Goal: Task Accomplishment & Management: Manage account settings

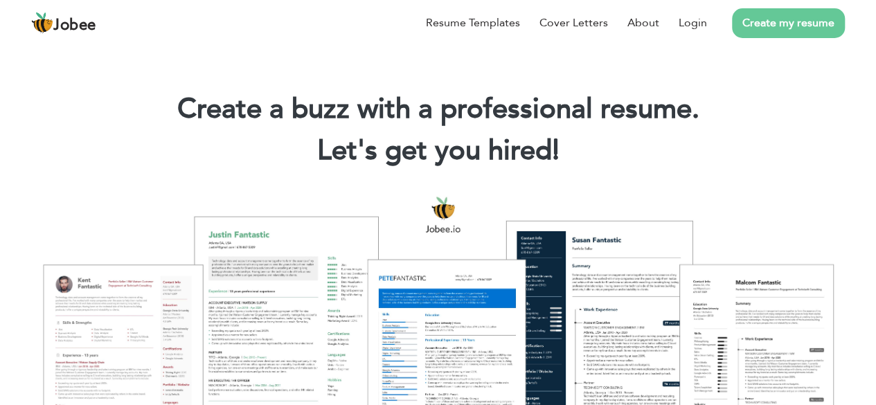
click at [768, 29] on link "Create my resume" at bounding box center [788, 23] width 113 height 30
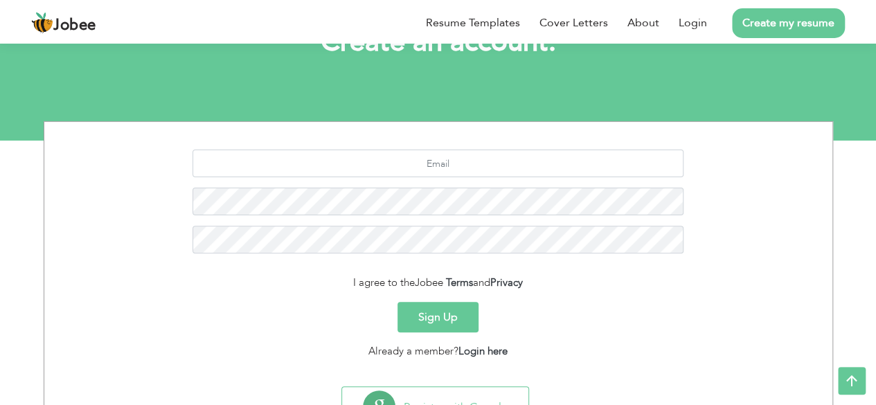
scroll to position [113, 0]
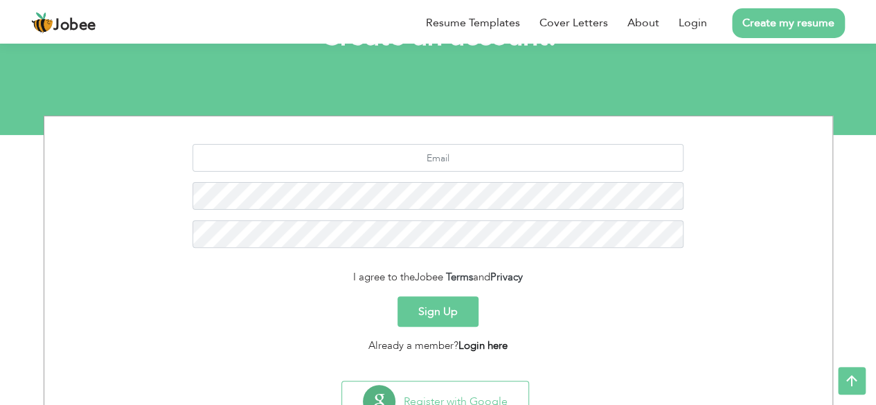
click at [492, 345] on link "Login here" at bounding box center [482, 346] width 49 height 14
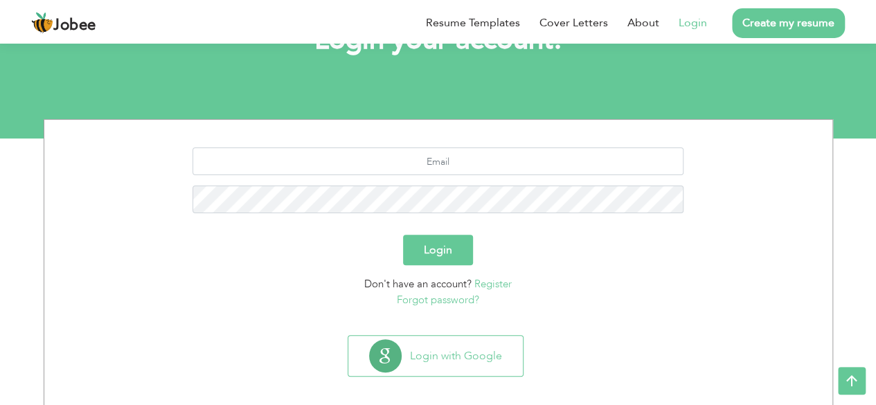
scroll to position [110, 0]
click at [453, 167] on input "text" at bounding box center [437, 161] width 491 height 28
type input "h"
type input "[EMAIL_ADDRESS][DOMAIN_NAME]"
click at [493, 287] on link "Register" at bounding box center [492, 283] width 37 height 14
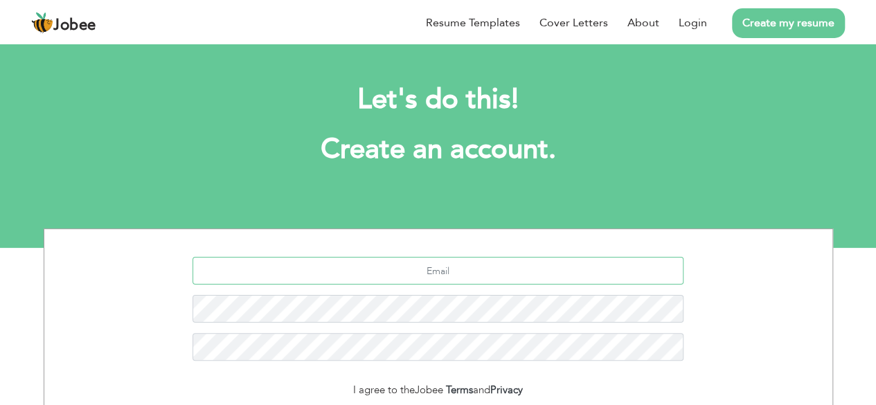
click at [480, 269] on input "text" at bounding box center [437, 271] width 491 height 28
type input "[EMAIL_ADDRESS][DOMAIN_NAME]"
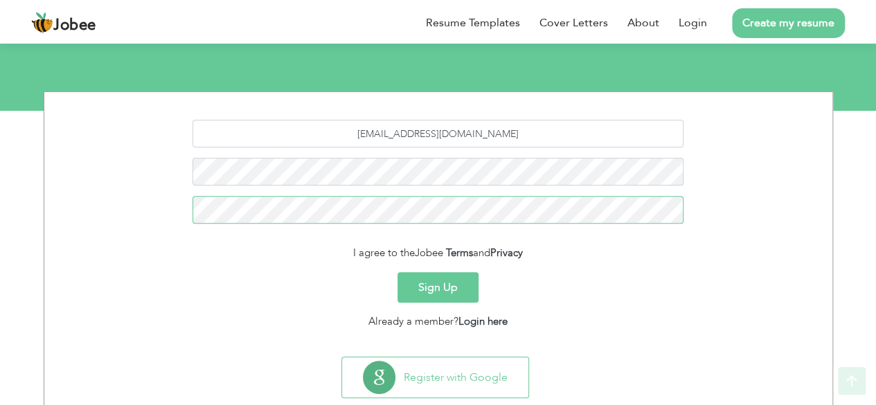
scroll to position [169, 0]
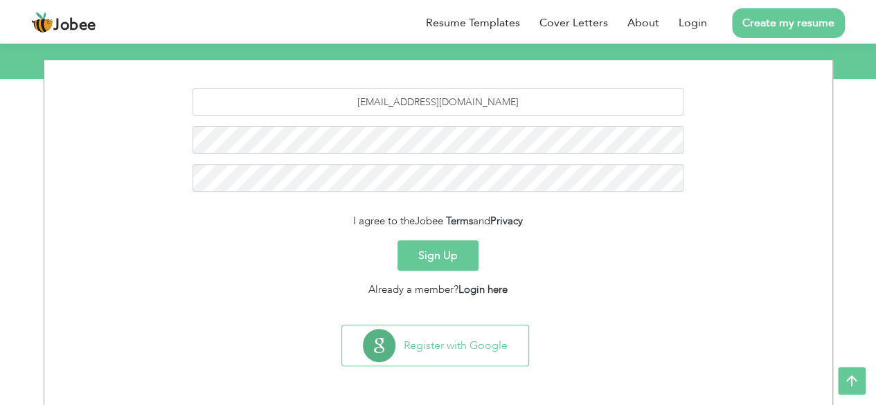
click at [448, 262] on button "Sign Up" at bounding box center [437, 255] width 81 height 30
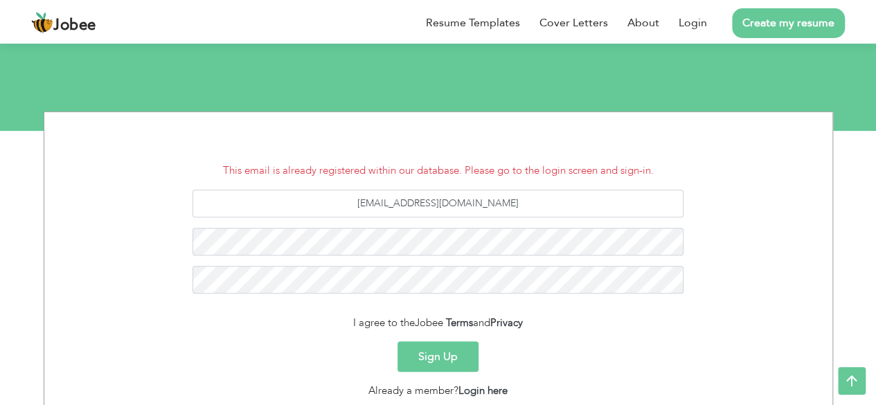
scroll to position [118, 0]
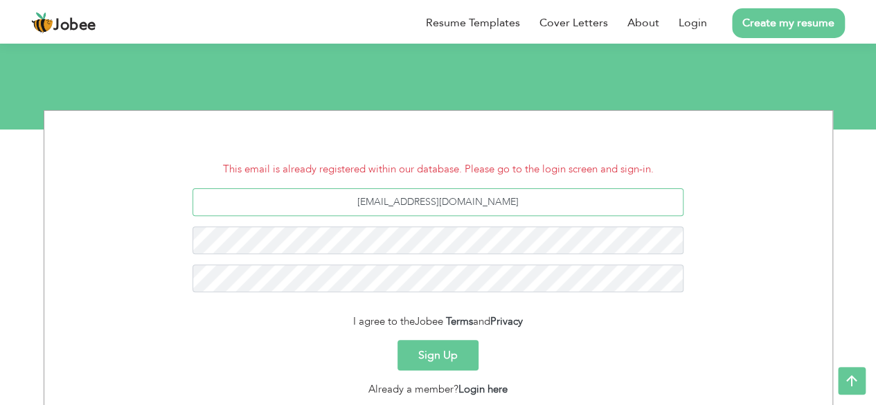
click at [510, 206] on input "[EMAIL_ADDRESS][DOMAIN_NAME]" at bounding box center [437, 202] width 491 height 28
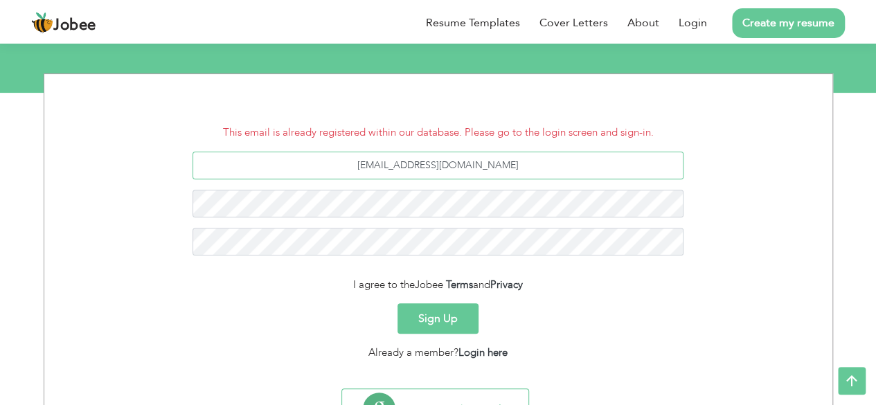
scroll to position [156, 0]
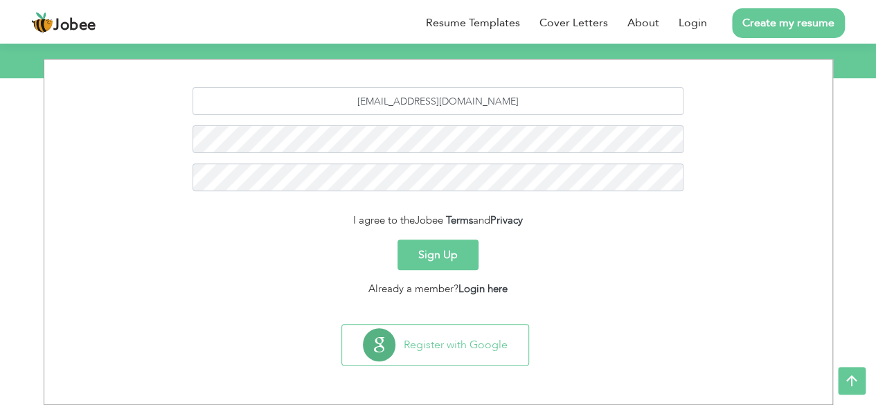
scroll to position [169, 0]
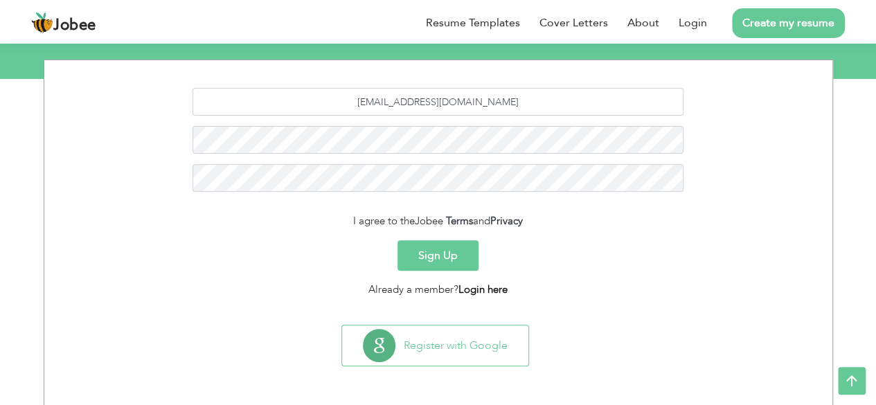
click at [486, 292] on link "Login here" at bounding box center [482, 289] width 49 height 14
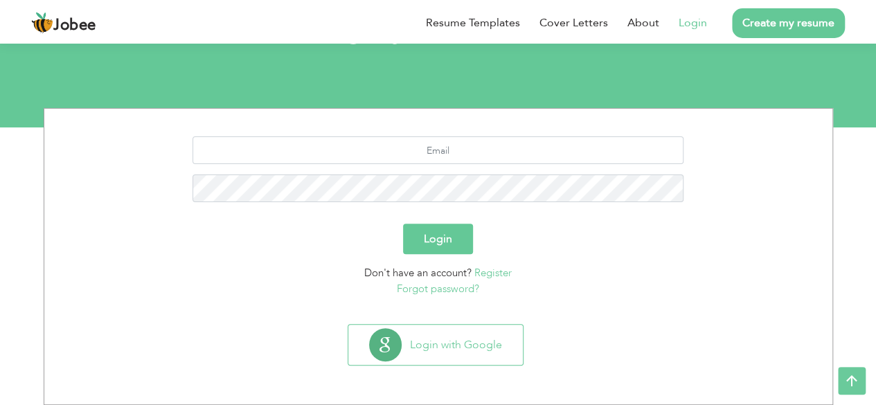
scroll to position [120, 0]
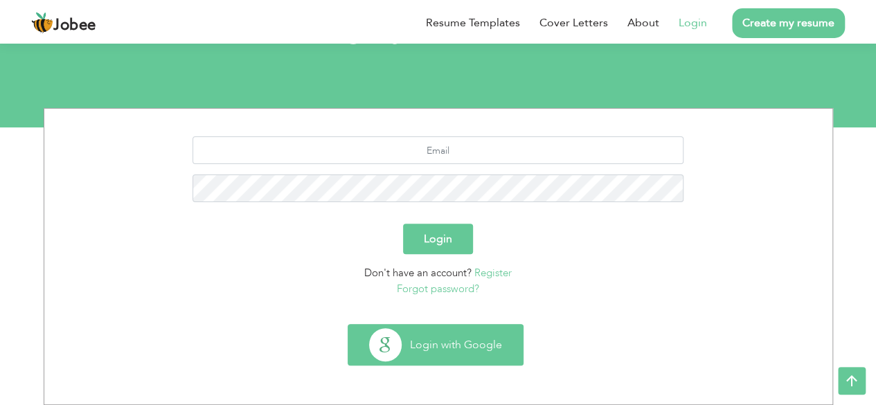
click at [453, 350] on button "Login with Google" at bounding box center [435, 345] width 174 height 40
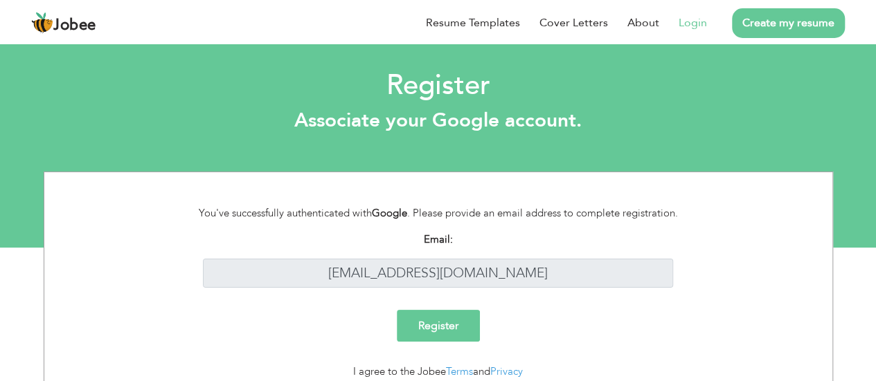
scroll to position [33, 0]
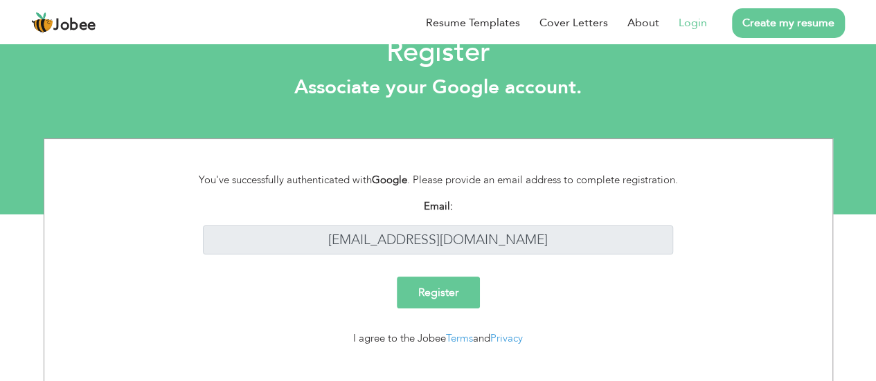
click at [431, 298] on input "Register" at bounding box center [438, 293] width 83 height 32
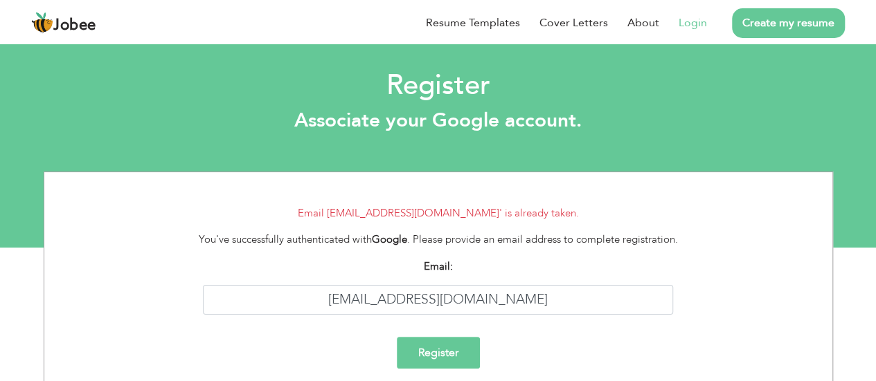
click at [687, 17] on link "Login" at bounding box center [692, 23] width 28 height 17
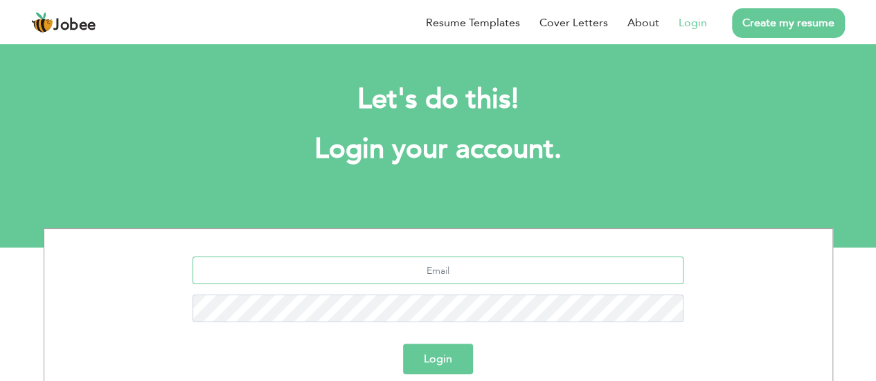
click at [460, 282] on input "text" at bounding box center [437, 271] width 491 height 28
type input "[EMAIL_ADDRESS][DOMAIN_NAME]"
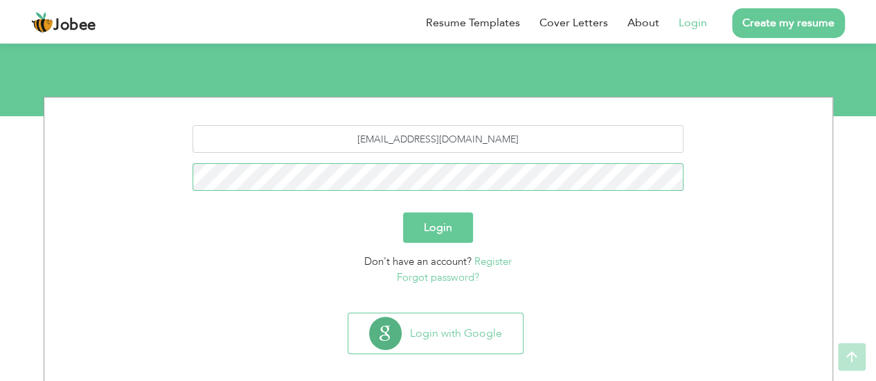
scroll to position [132, 0]
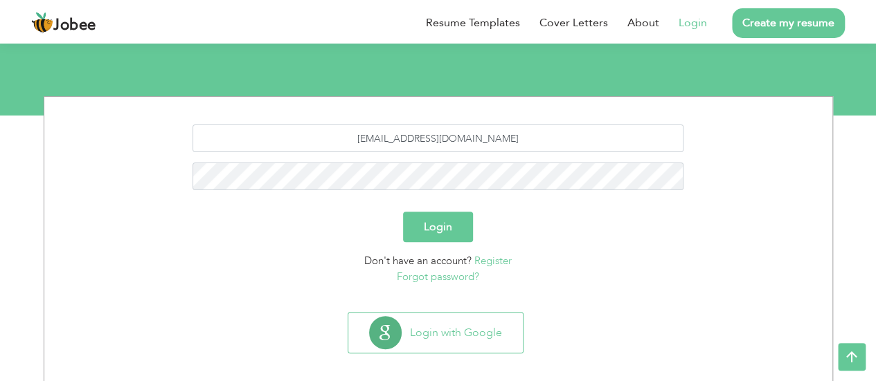
click at [444, 276] on link "Forgot password?" at bounding box center [438, 277] width 82 height 14
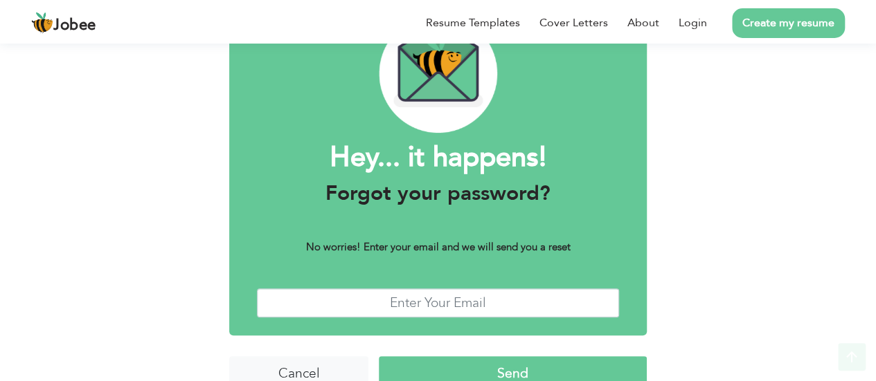
scroll to position [84, 0]
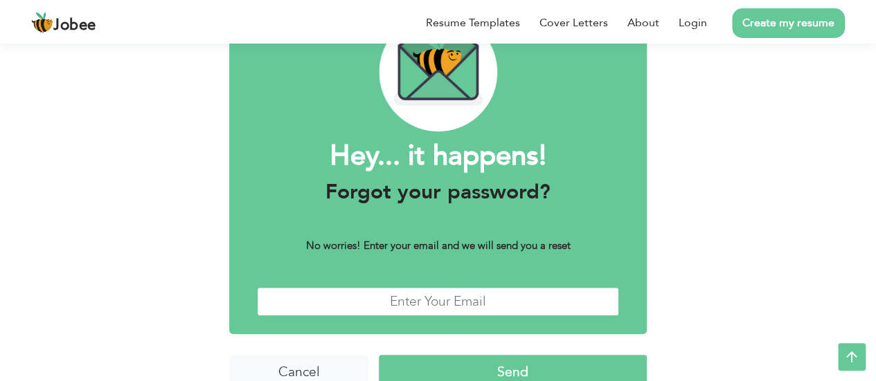
click at [426, 306] on input "text" at bounding box center [438, 302] width 362 height 30
type input "[EMAIL_ADDRESS][DOMAIN_NAME]"
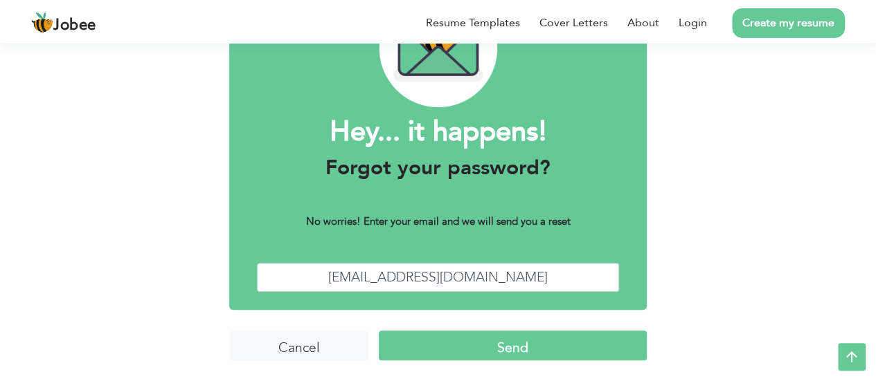
click at [439, 342] on input "Send" at bounding box center [513, 346] width 268 height 30
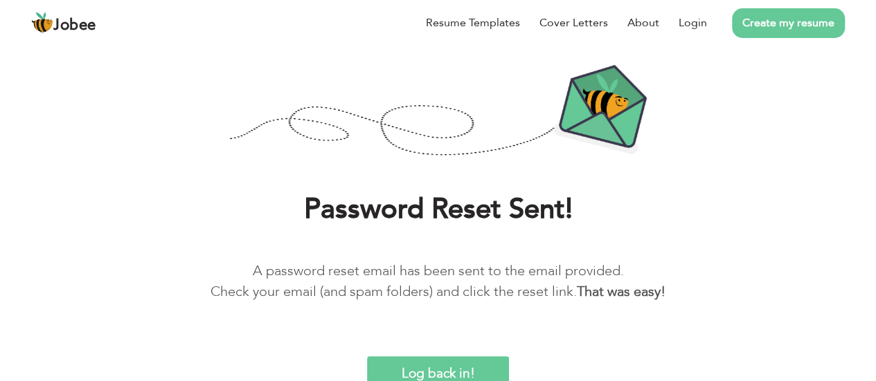
scroll to position [82, 0]
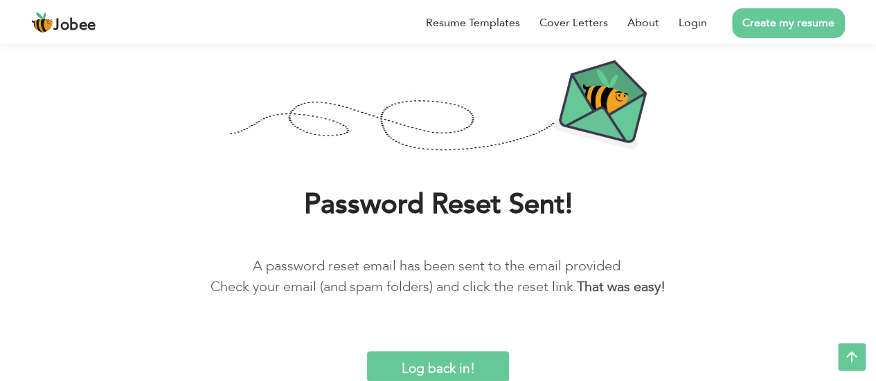
click at [456, 359] on input "Log back in!" at bounding box center [438, 367] width 143 height 30
click at [442, 363] on input "Log back in!" at bounding box center [438, 367] width 143 height 30
click at [688, 22] on link "Login" at bounding box center [692, 23] width 28 height 17
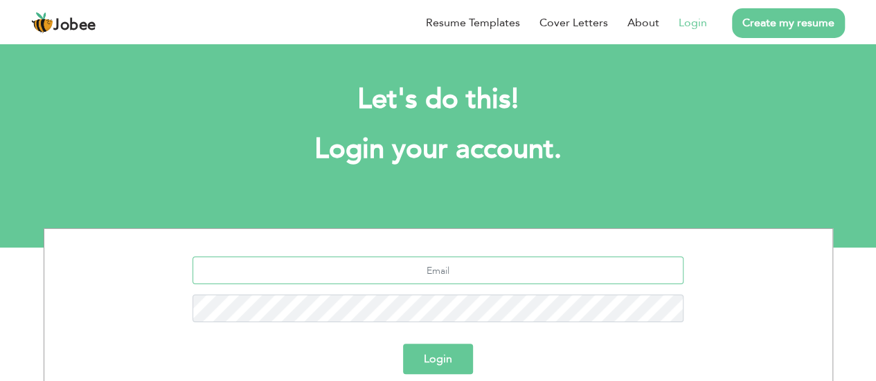
click at [450, 271] on input "text" at bounding box center [437, 271] width 491 height 28
type input "[EMAIL_ADDRESS][DOMAIN_NAME]"
click at [403, 344] on button "Login" at bounding box center [438, 359] width 70 height 30
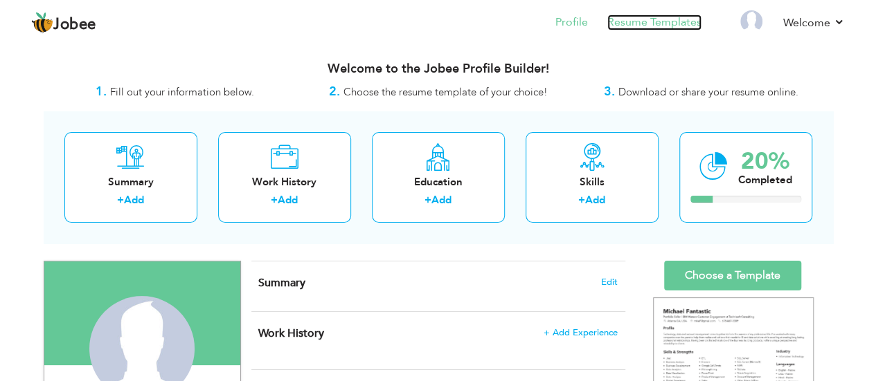
click at [685, 21] on link "Resume Templates" at bounding box center [654, 23] width 94 height 16
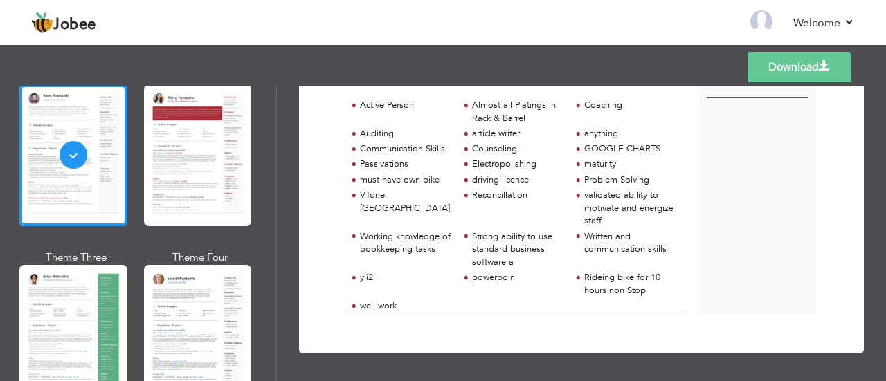
scroll to position [141, 0]
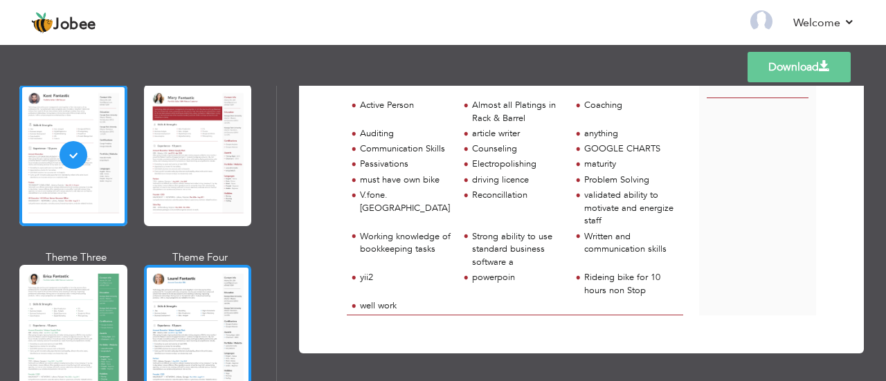
click at [219, 323] on div at bounding box center [198, 336] width 108 height 142
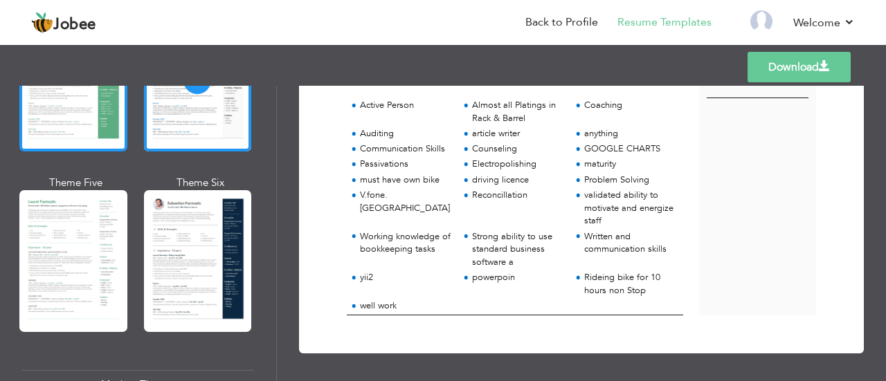
scroll to position [364, 0]
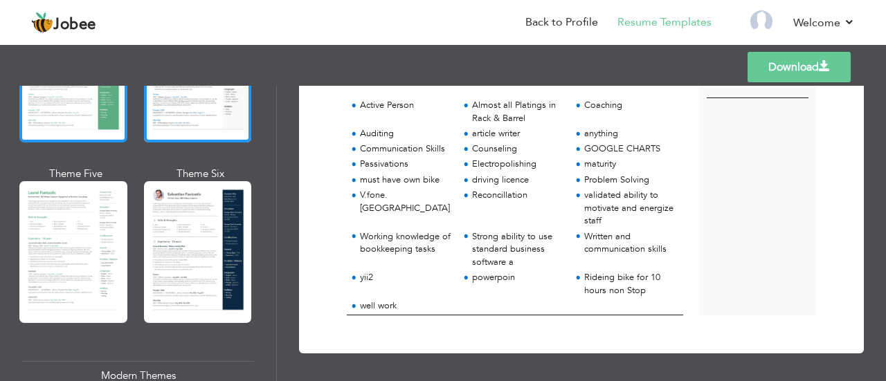
click at [91, 237] on div at bounding box center [73, 252] width 108 height 142
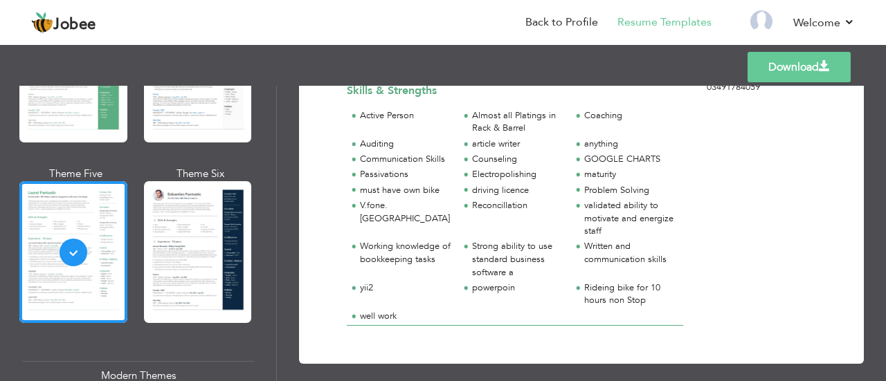
scroll to position [134, 0]
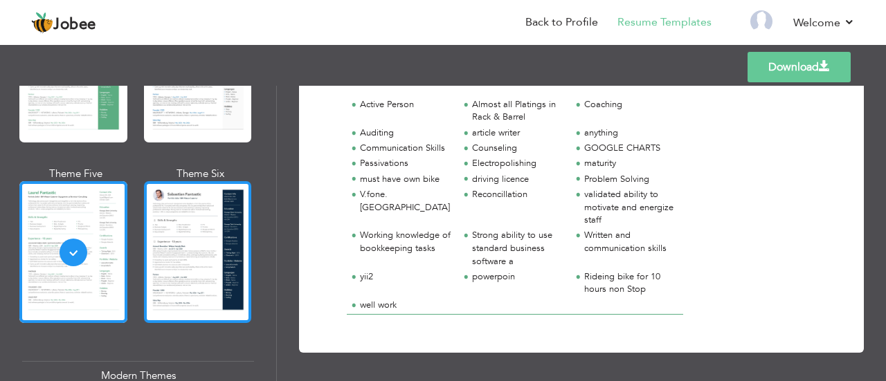
click at [226, 249] on div at bounding box center [198, 252] width 108 height 142
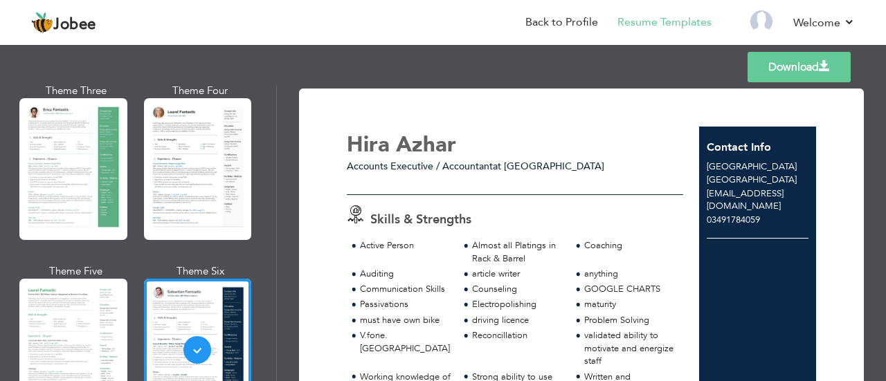
scroll to position [0, 0]
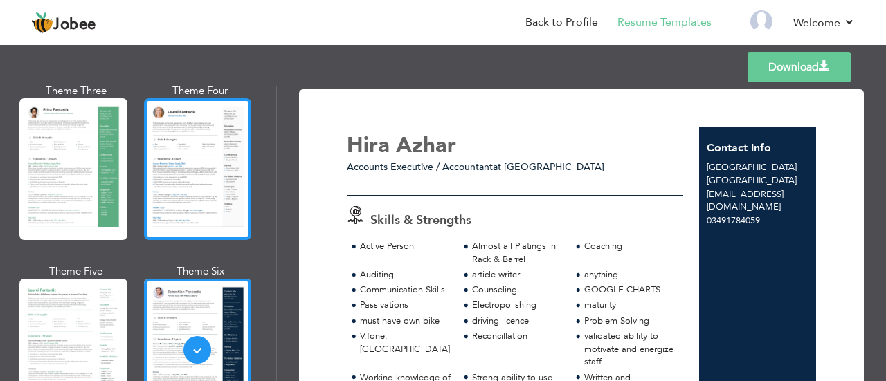
click at [197, 123] on div at bounding box center [198, 169] width 108 height 142
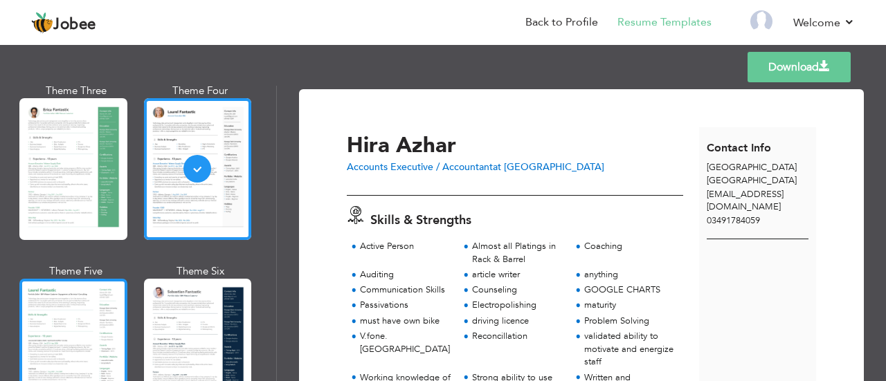
click at [77, 321] on div at bounding box center [73, 350] width 108 height 142
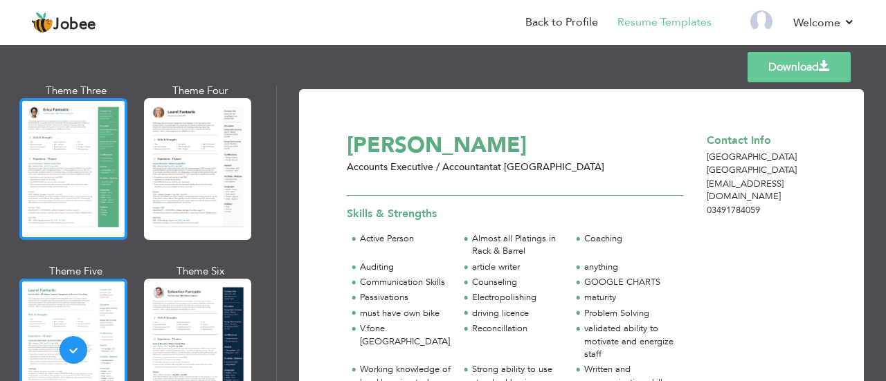
click at [80, 195] on div at bounding box center [73, 169] width 108 height 142
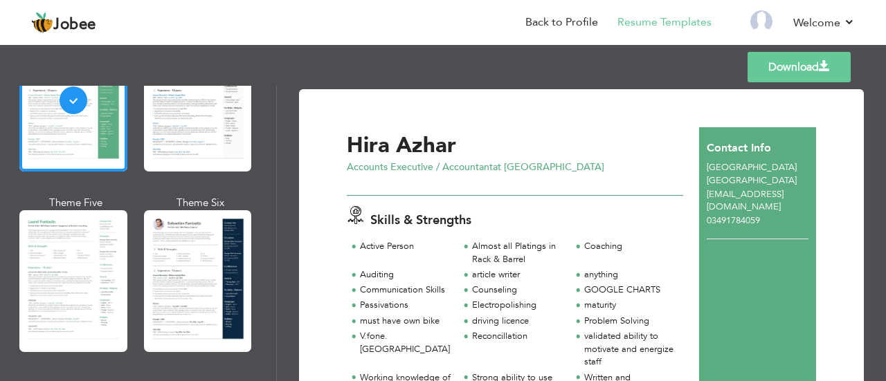
scroll to position [338, 0]
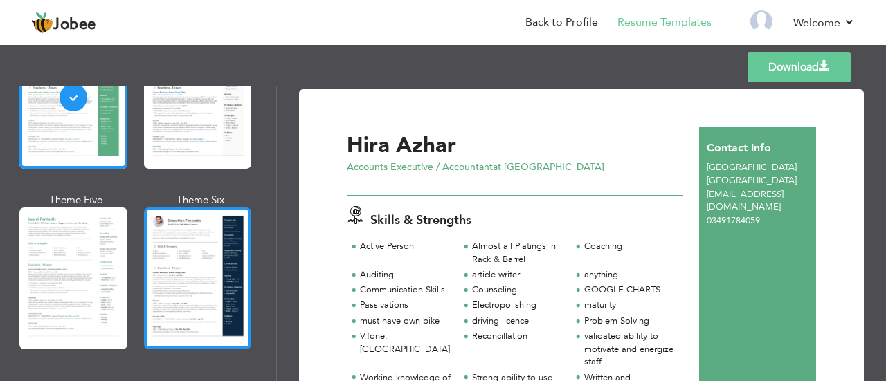
click at [189, 270] on div at bounding box center [198, 279] width 108 height 142
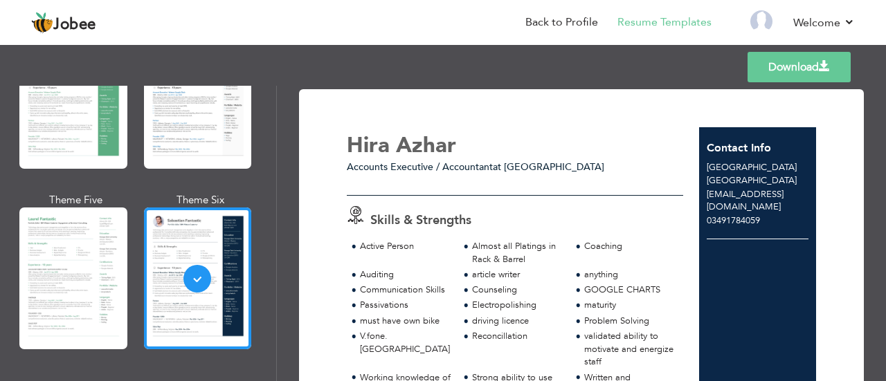
click at [789, 80] on link "Download" at bounding box center [799, 67] width 103 height 30
